Goal: Contribute content: Add original content to the website for others to see

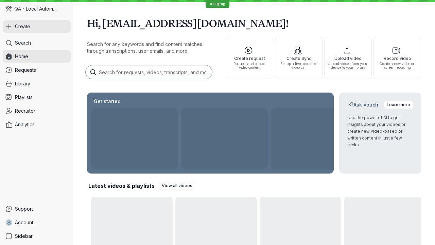
click at [37, 27] on button "Create" at bounding box center [37, 26] width 68 height 12
